Goal: Check status: Check status

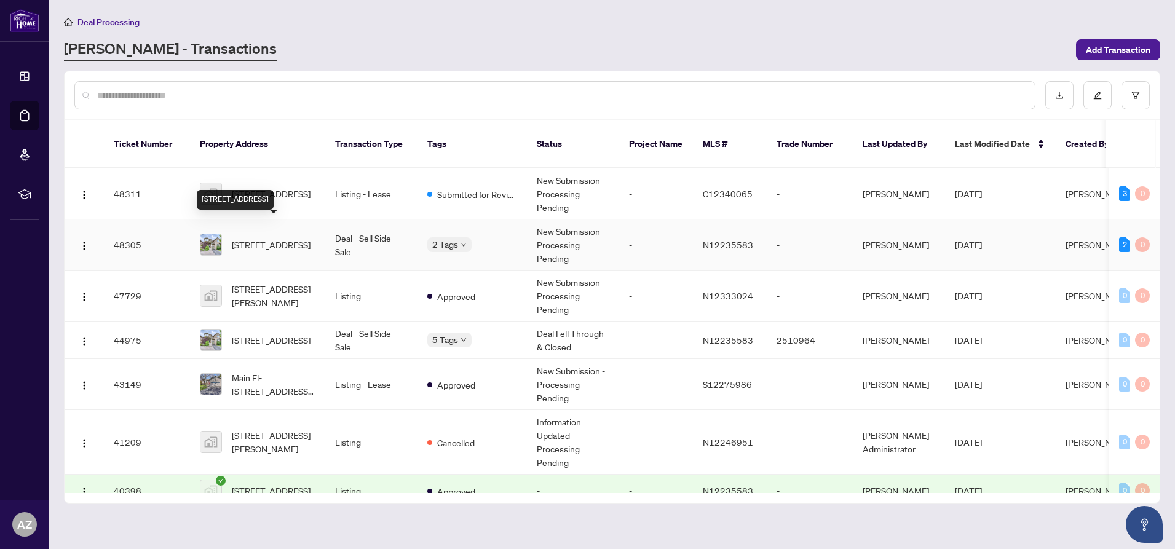
click at [257, 238] on span "[STREET_ADDRESS]" at bounding box center [271, 245] width 79 height 14
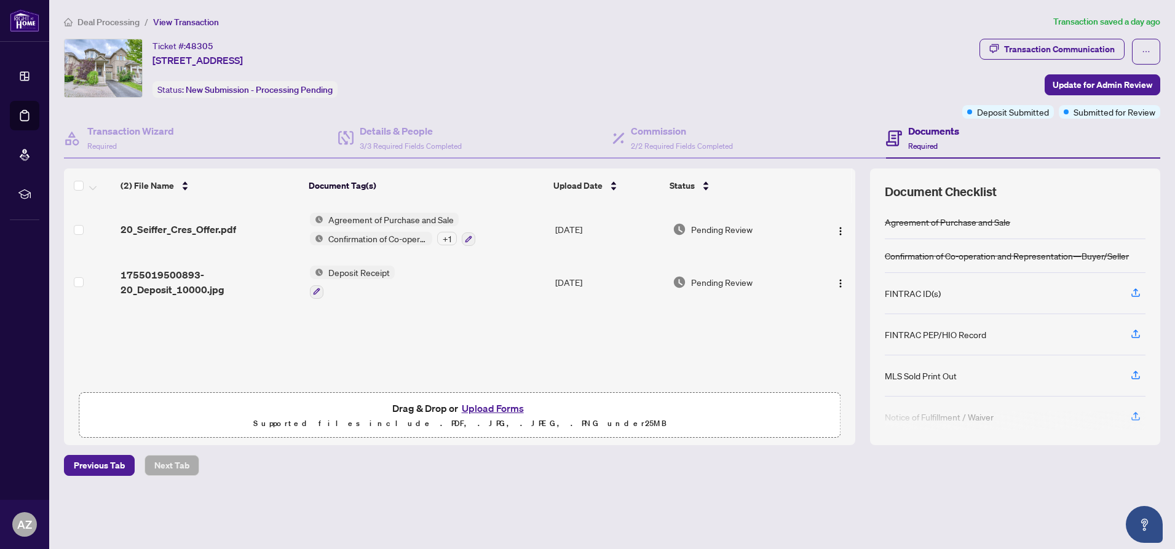
click at [357, 273] on span "Deposit Receipt" at bounding box center [358, 273] width 71 height 14
click at [490, 353] on div "(2) File Name Document Tag(s) Upload Date Status 20_Seiffer_Cres_Offer.pdf Agre…" at bounding box center [459, 306] width 791 height 277
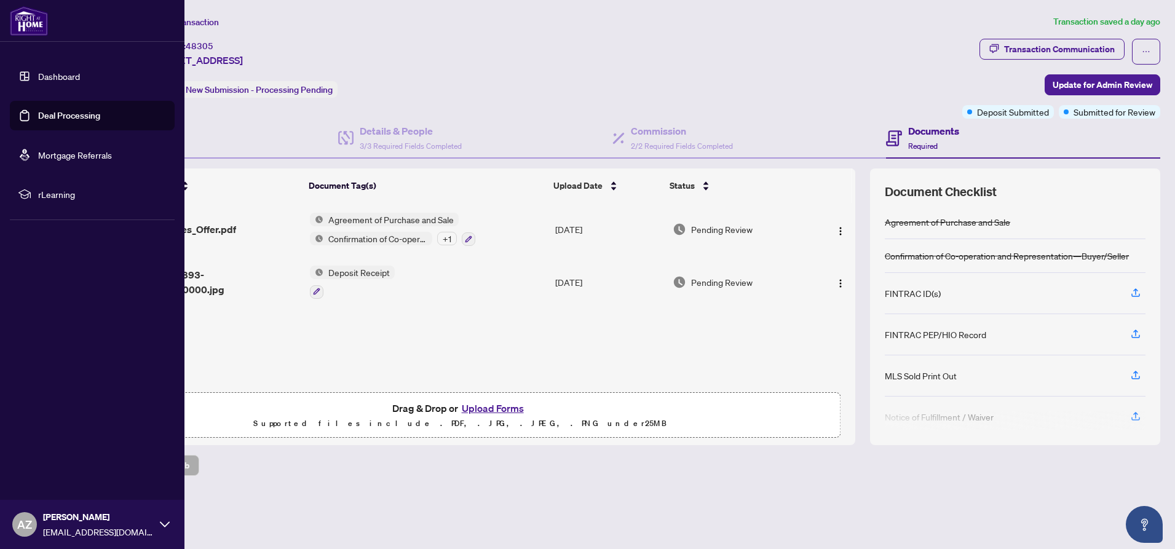
click at [49, 76] on link "Dashboard" at bounding box center [59, 76] width 42 height 11
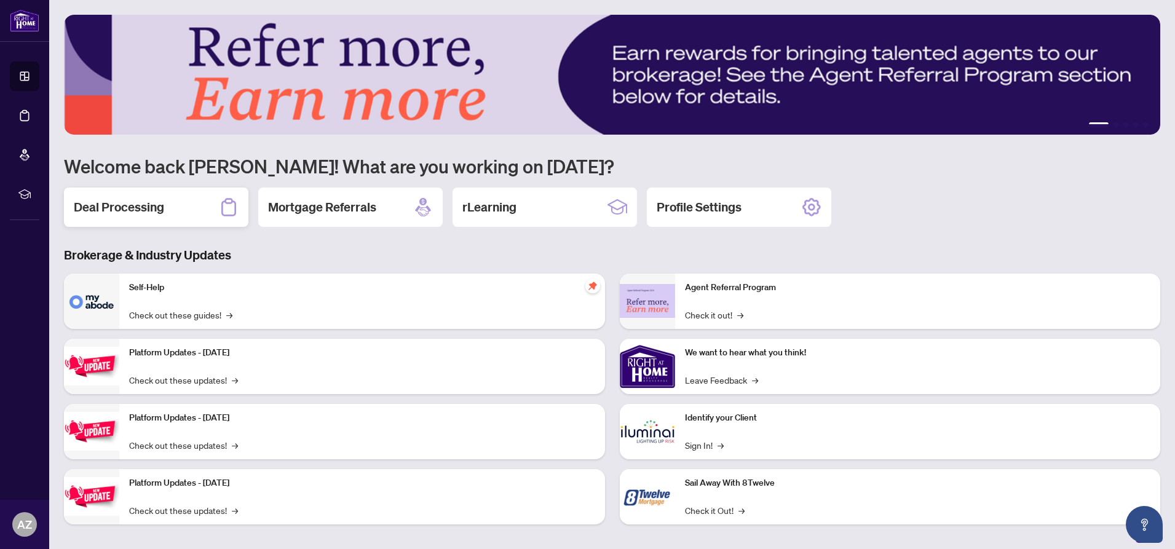
click at [168, 210] on div "Deal Processing" at bounding box center [156, 206] width 184 height 39
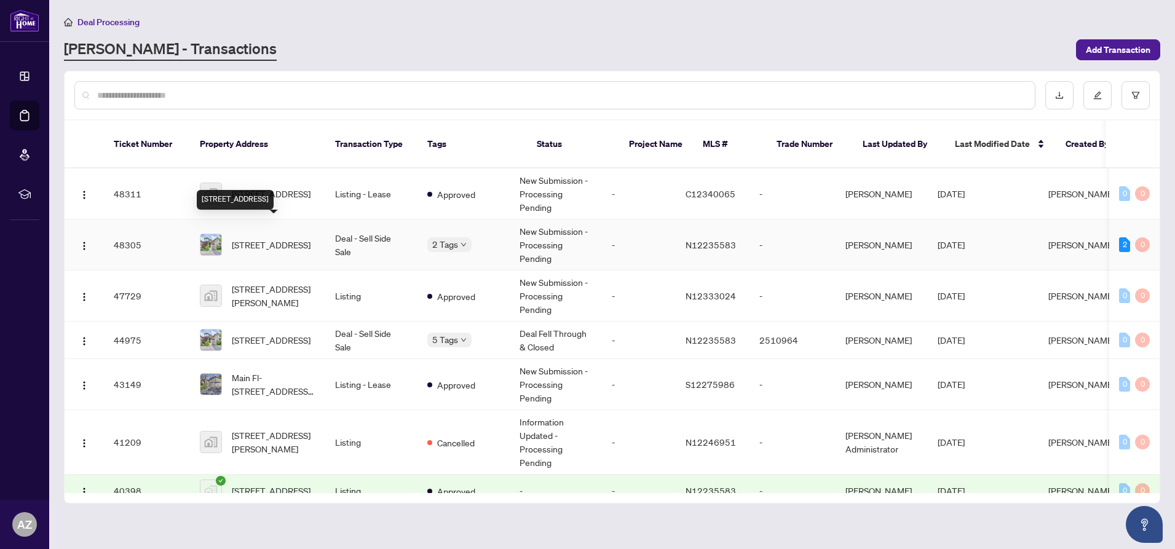
click at [267, 238] on span "[STREET_ADDRESS]" at bounding box center [271, 245] width 79 height 14
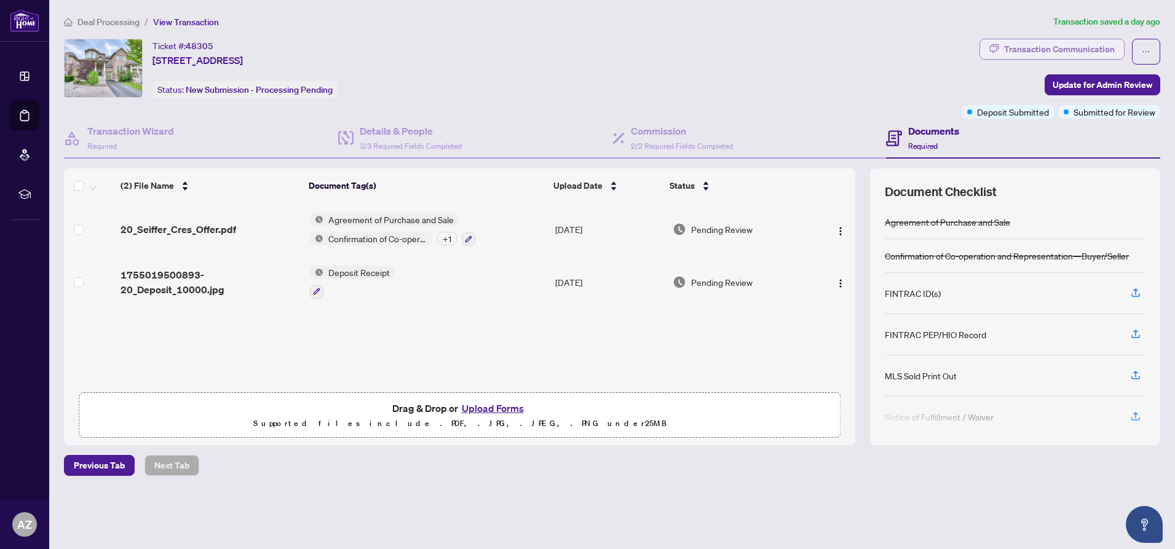
click at [1060, 50] on div "Transaction Communication" at bounding box center [1059, 49] width 111 height 20
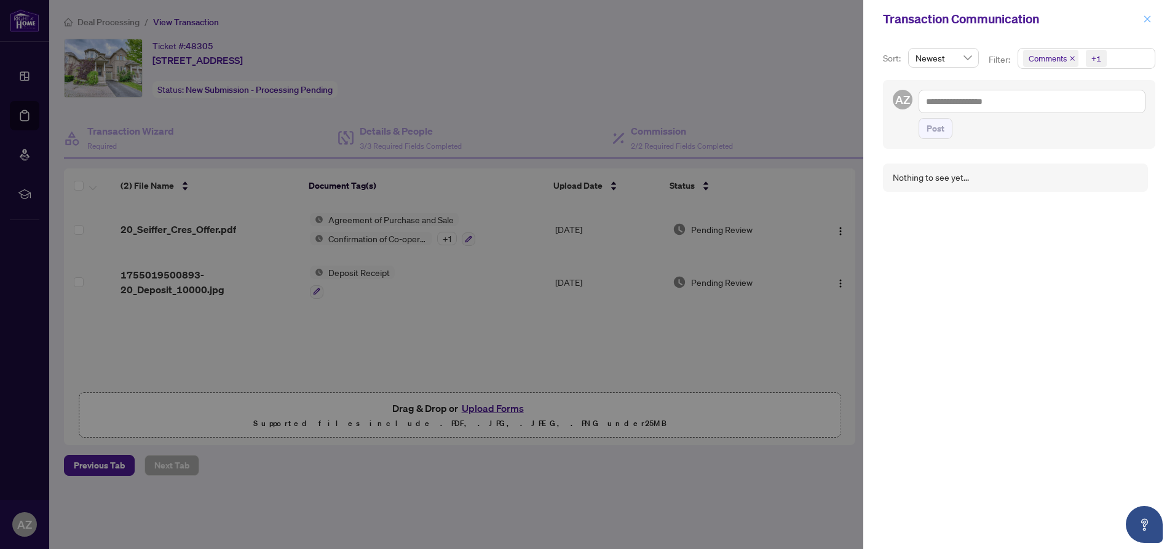
click at [1148, 18] on icon "close" at bounding box center [1147, 19] width 9 height 9
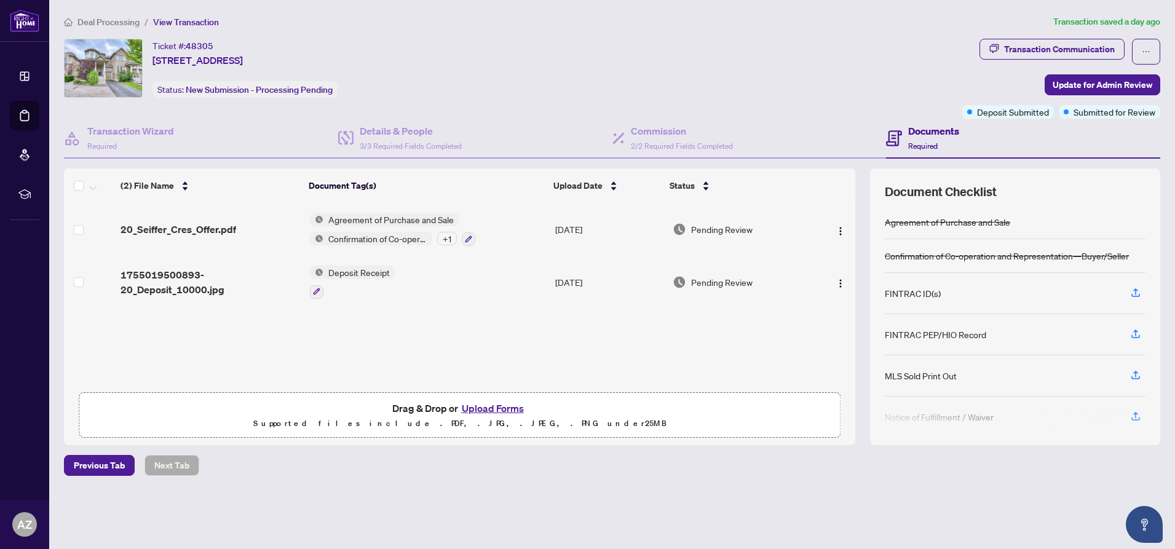
click at [532, 72] on div "Ticket #: 48305 [STREET_ADDRESS] Status: New Submission - Processing Pending" at bounding box center [510, 68] width 893 height 59
